Goal: Task Accomplishment & Management: Manage account settings

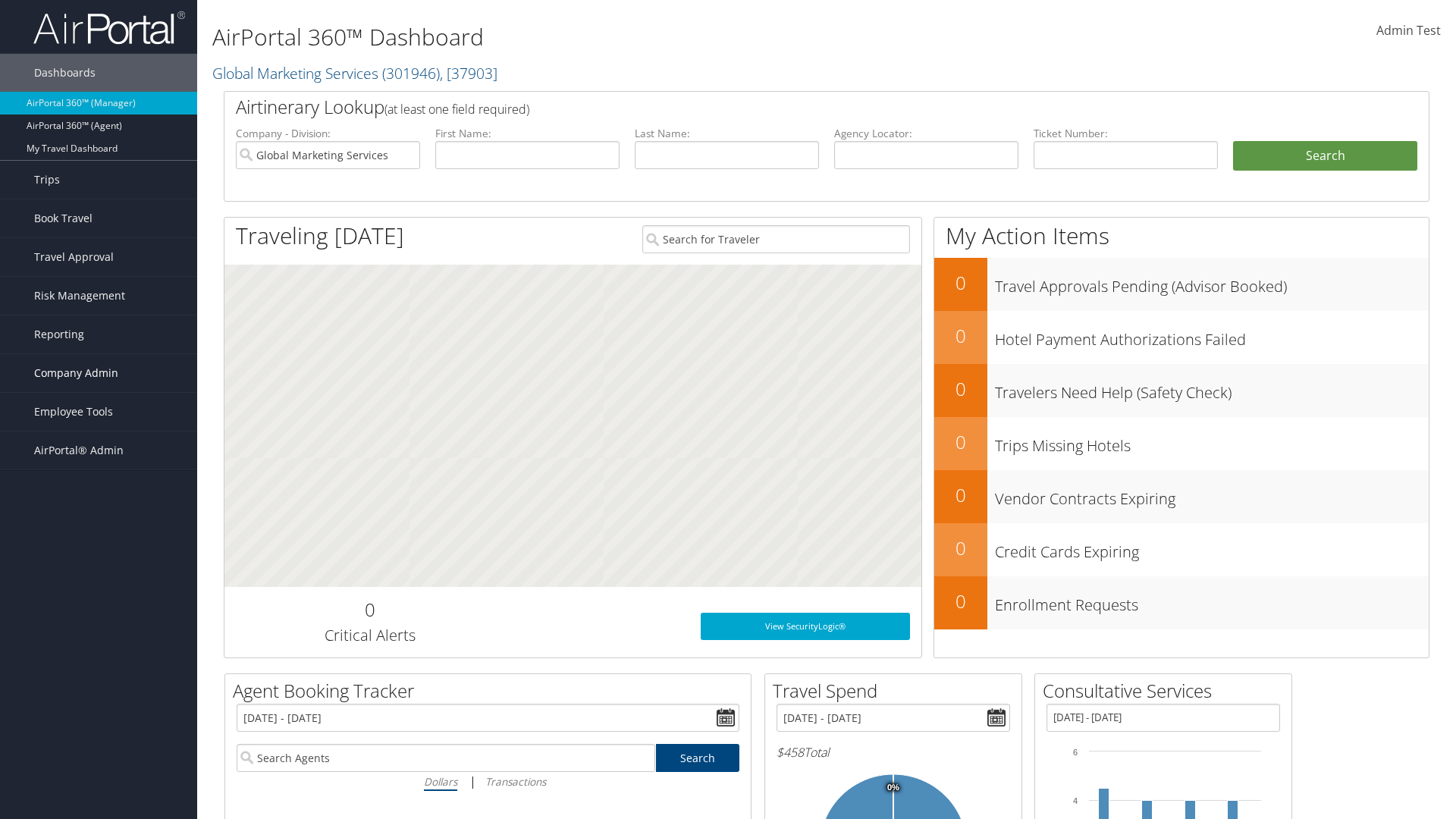
click at [99, 373] on span "Company Admin" at bounding box center [76, 373] width 84 height 38
click at [99, 551] on link "Travel Policy" at bounding box center [98, 562] width 197 height 23
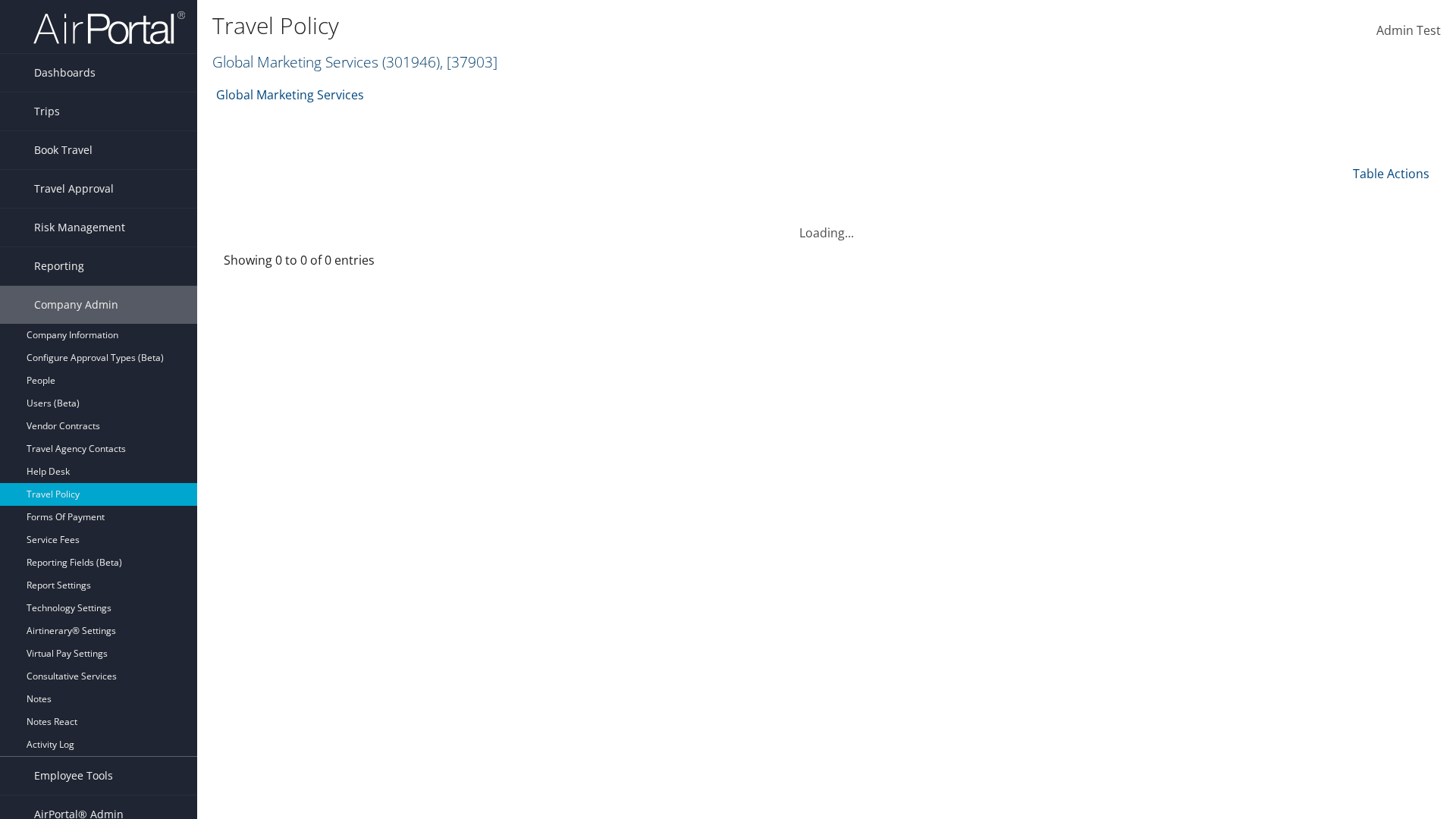
click at [293, 62] on link "Global Marketing Services ( 301946 ) , [ 37903 ]" at bounding box center [355, 62] width 285 height 21
click at [0, 0] on input "search" at bounding box center [0, 0] width 0 height 0
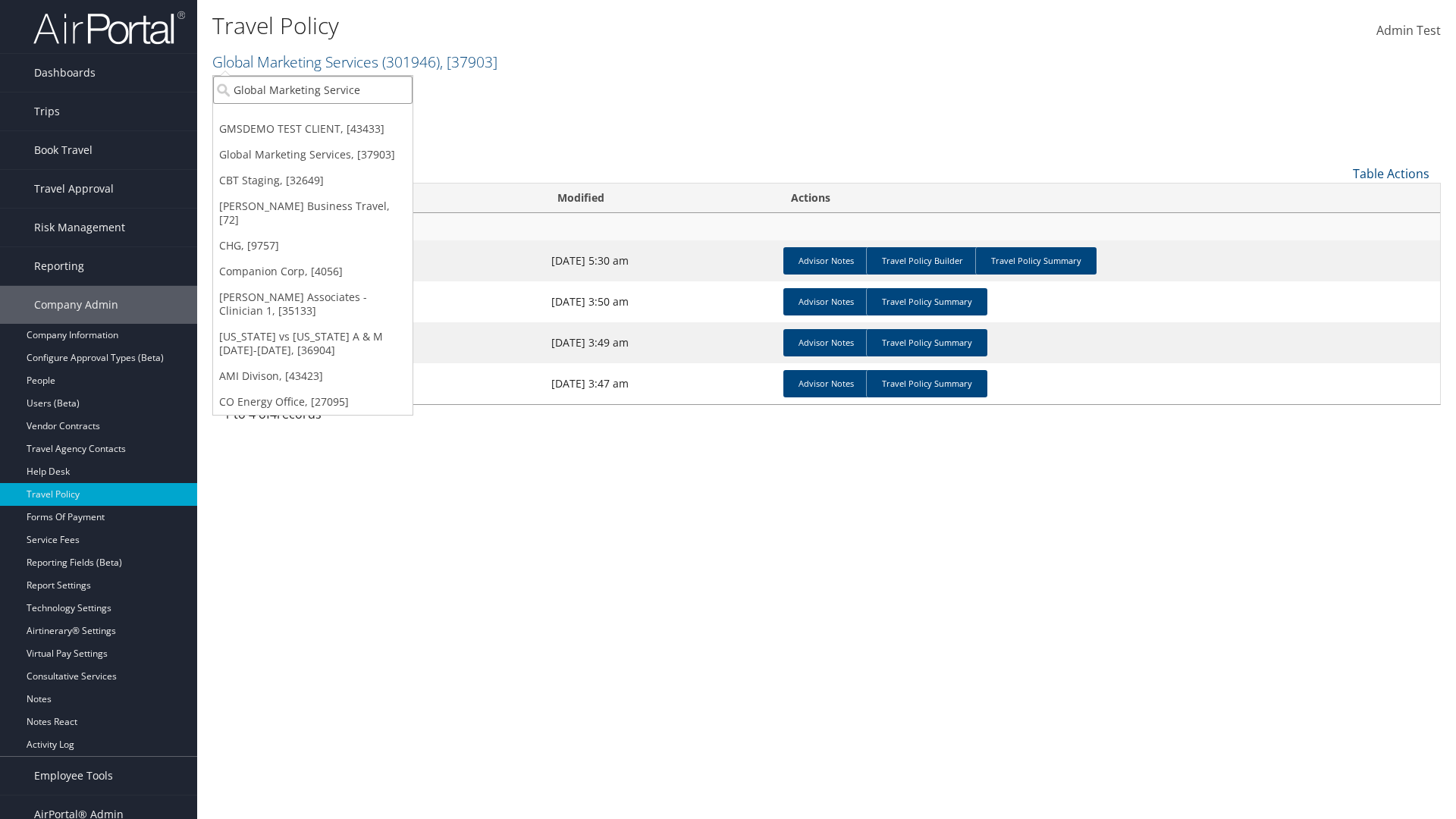
type input "Global Marketing Services"
